Goal: Task Accomplishment & Management: Complete application form

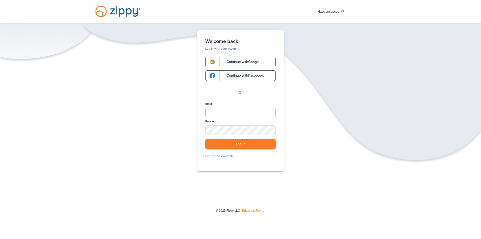
click at [218, 114] on input "Email" at bounding box center [240, 113] width 71 height 10
click at [233, 113] on input "Email" at bounding box center [240, 113] width 71 height 10
type input "**********"
click at [205, 139] on button "Log in" at bounding box center [240, 144] width 71 height 10
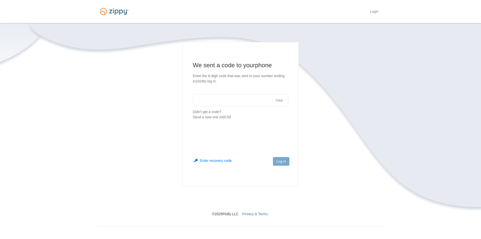
click at [235, 98] on input "text" at bounding box center [241, 100] width 96 height 12
click at [230, 97] on input "text" at bounding box center [241, 100] width 96 height 12
type input "******"
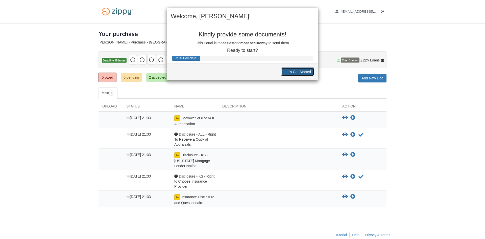
click at [300, 72] on button "Let's Get Started" at bounding box center [297, 71] width 33 height 9
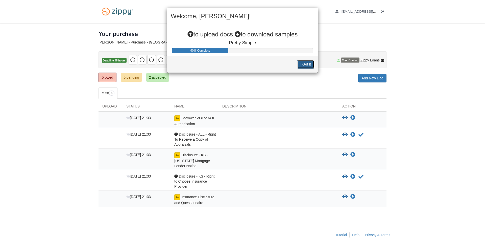
click at [303, 67] on button "I Get It" at bounding box center [305, 64] width 17 height 9
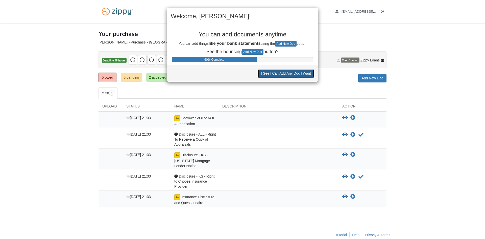
click at [296, 74] on button "I See I Can Add Any Doc I Want" at bounding box center [286, 73] width 57 height 9
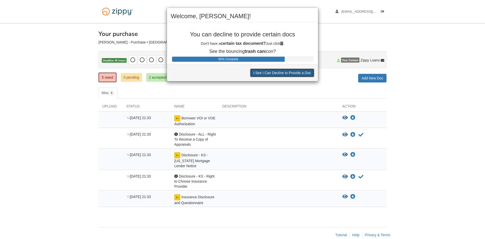
click at [296, 74] on button "I See I Can Decline to Provide a Doc" at bounding box center [282, 72] width 64 height 9
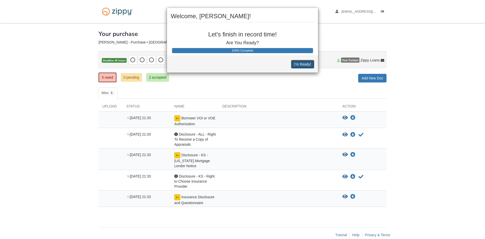
click at [302, 64] on button "I'm Ready!" at bounding box center [302, 64] width 23 height 9
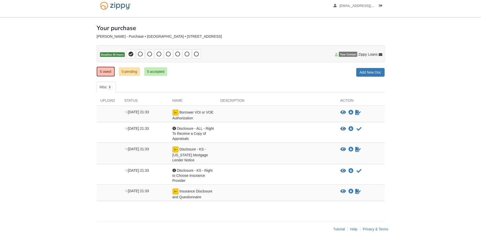
scroll to position [9, 0]
